Goal: Task Accomplishment & Management: Manage account settings

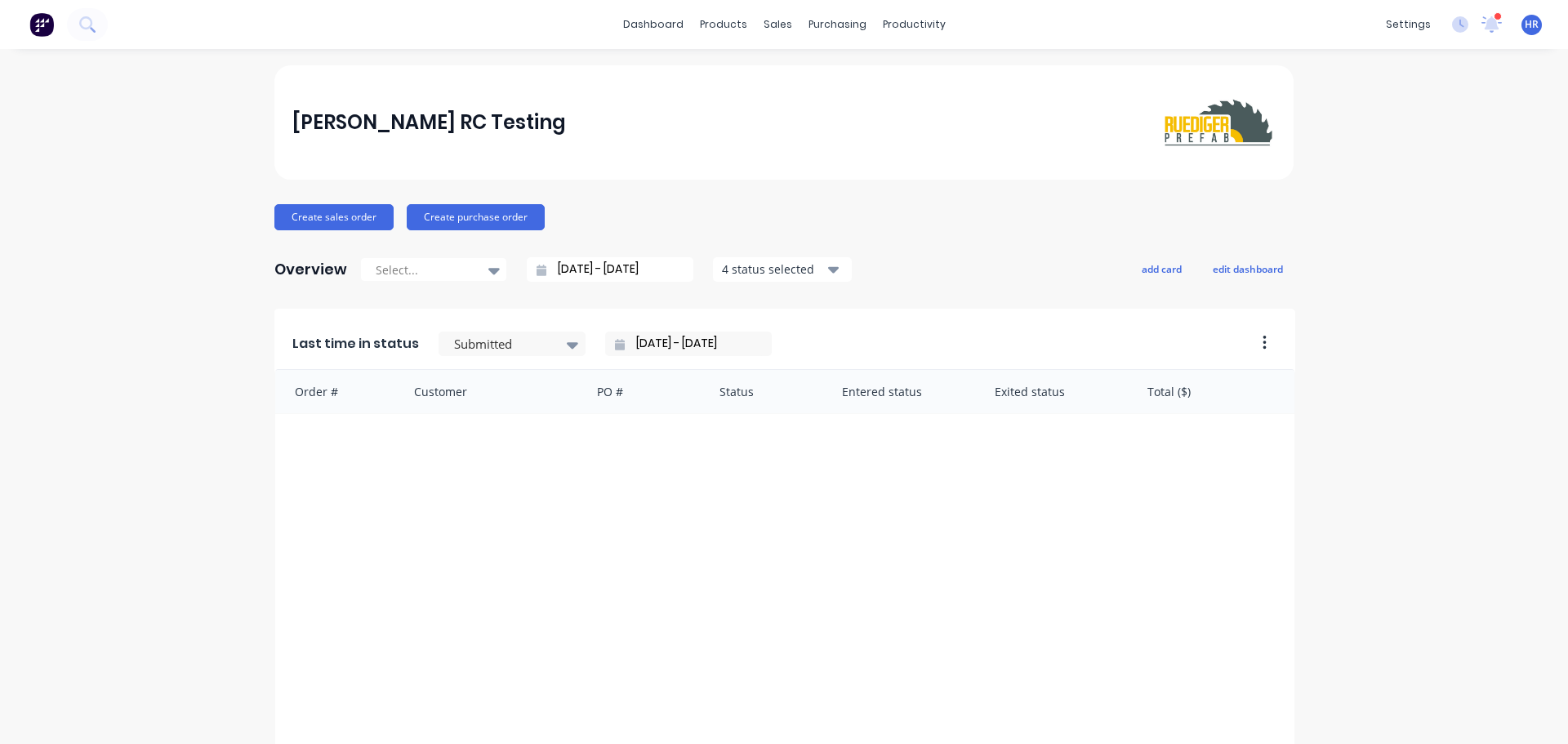
click at [1525, 22] on span "HR" at bounding box center [1532, 25] width 14 height 15
click at [1377, 209] on div "Sign out" at bounding box center [1394, 205] width 44 height 15
click at [1382, 202] on div "Sign out" at bounding box center [1394, 205] width 44 height 15
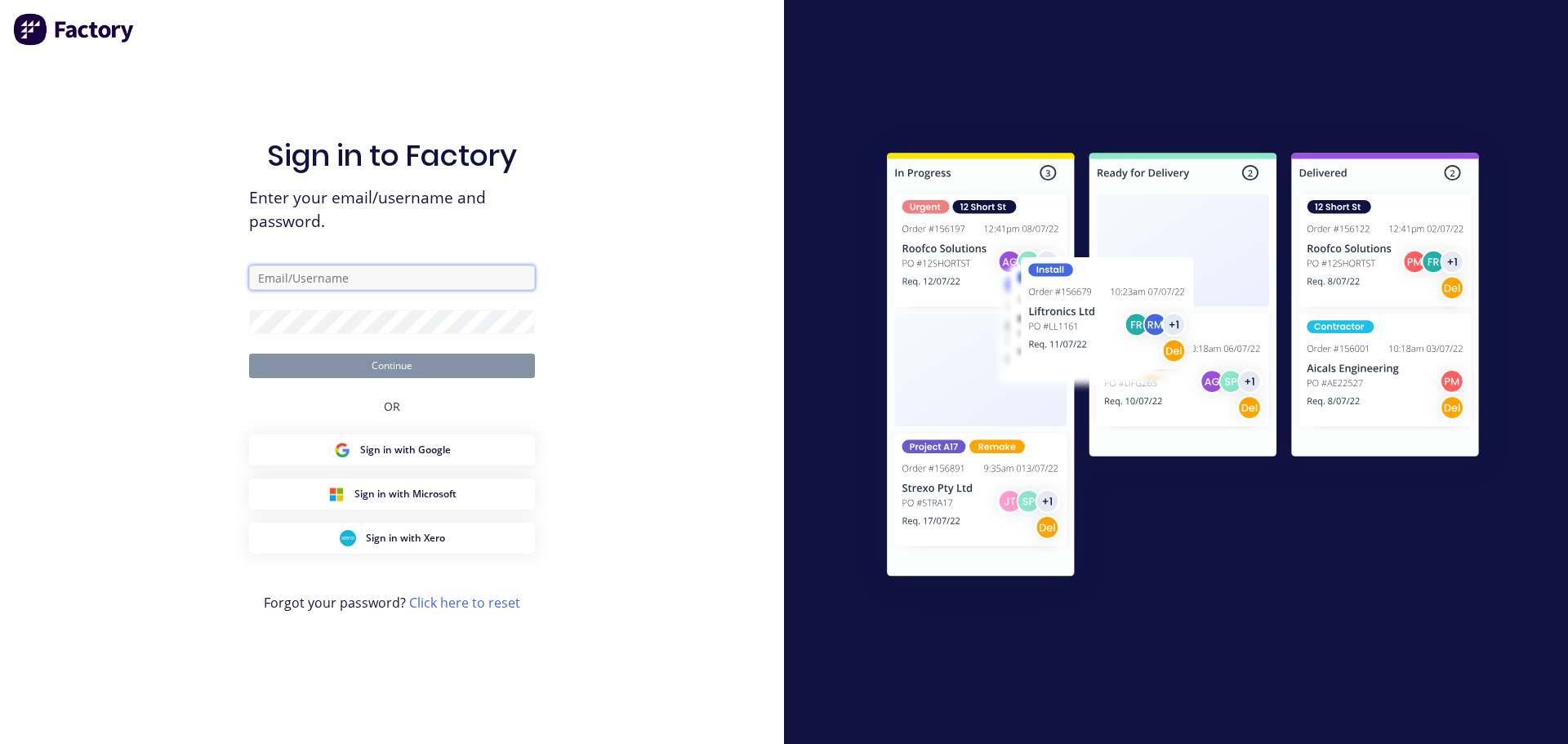
click at [405, 277] on input "text" at bounding box center [392, 278] width 286 height 25
type input "[PERSON_NAME][EMAIL_ADDRESS][DOMAIN_NAME]"
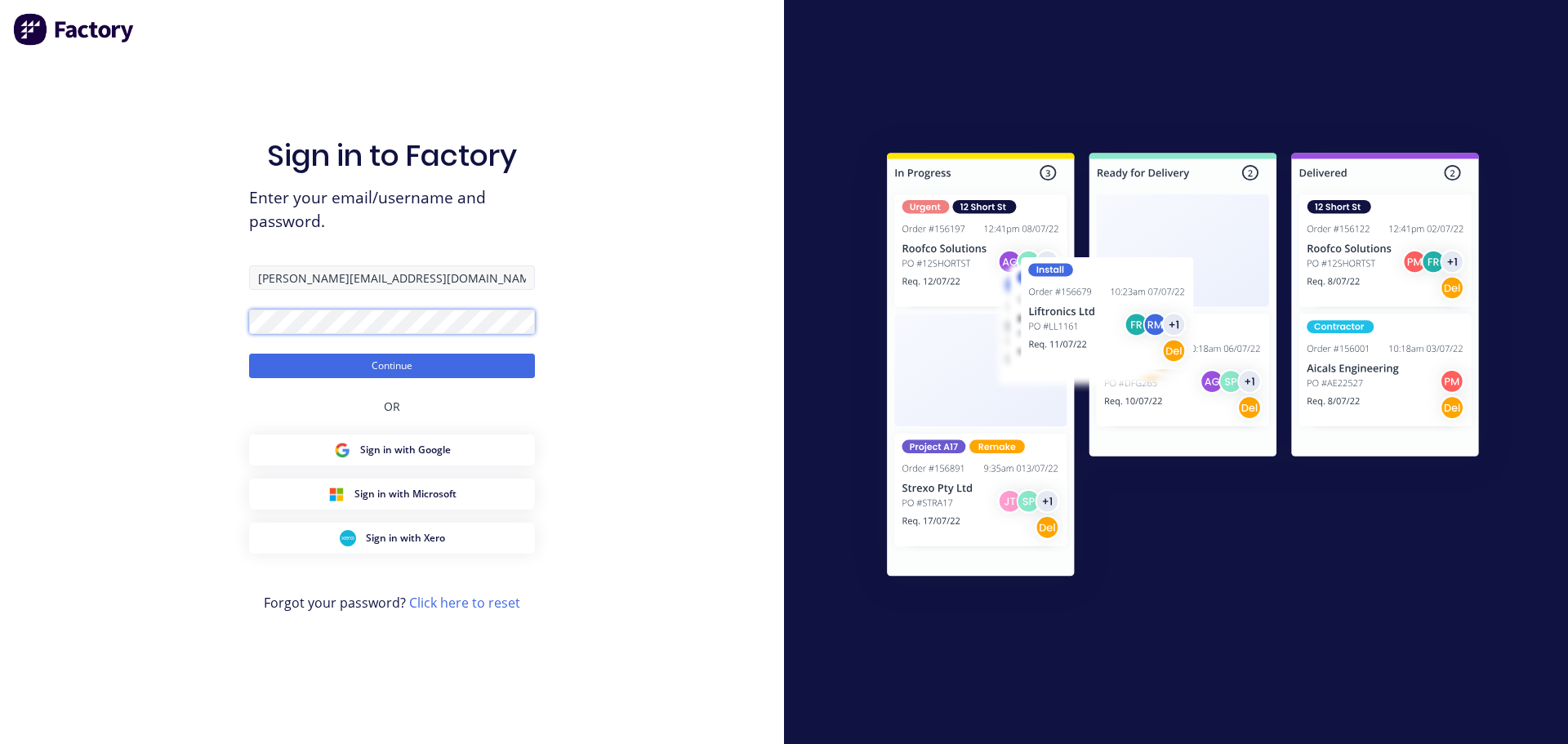
click at [249, 354] on button "Continue" at bounding box center [392, 366] width 286 height 25
